Goal: Task Accomplishment & Management: Manage account settings

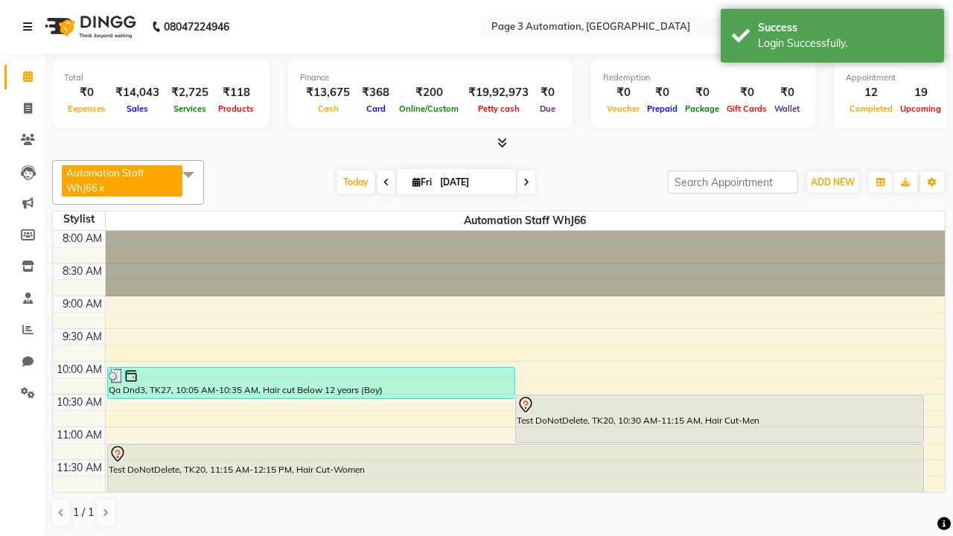
click at [31, 27] on icon at bounding box center [27, 27] width 9 height 10
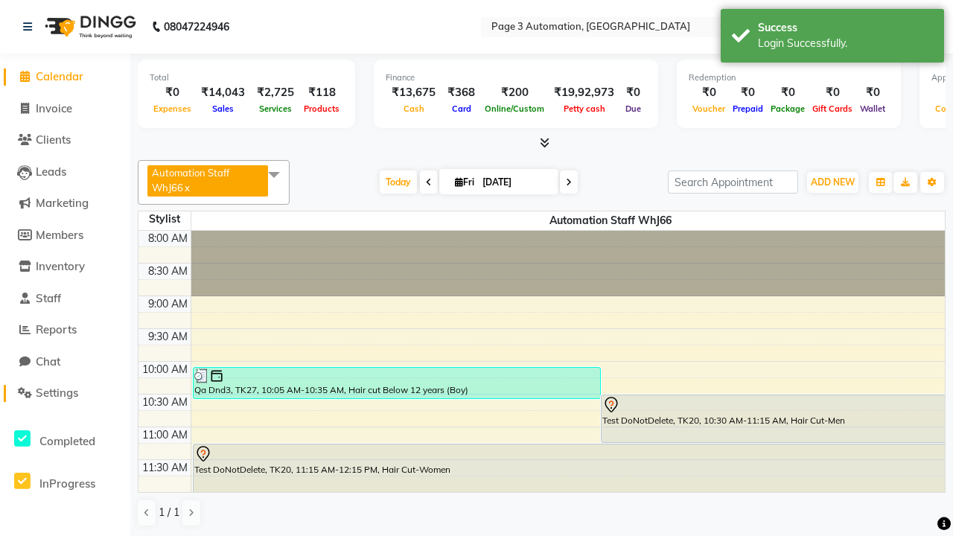
click at [65, 393] on span "Settings" at bounding box center [57, 393] width 42 height 14
